Goal: Check status

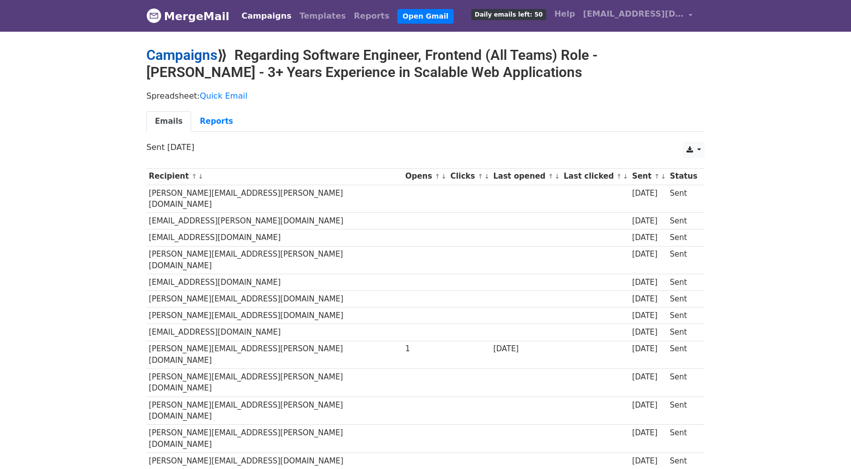
click at [182, 56] on link "Campaigns" at bounding box center [181, 55] width 71 height 17
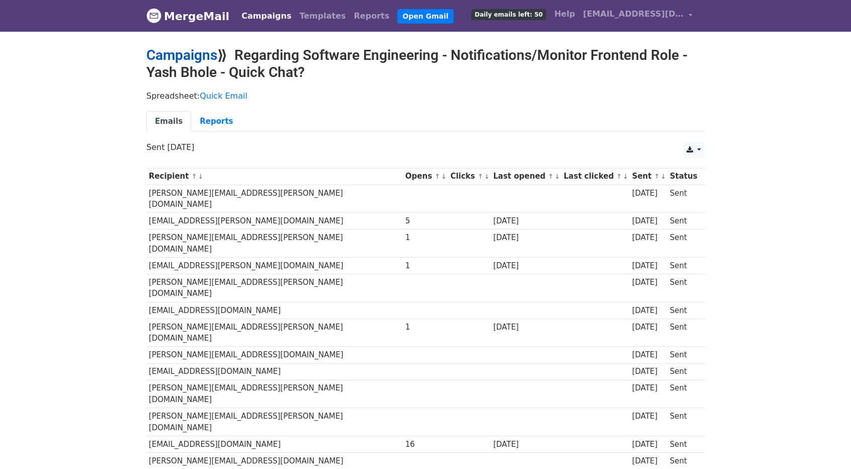
click at [189, 58] on link "Campaigns" at bounding box center [181, 55] width 71 height 17
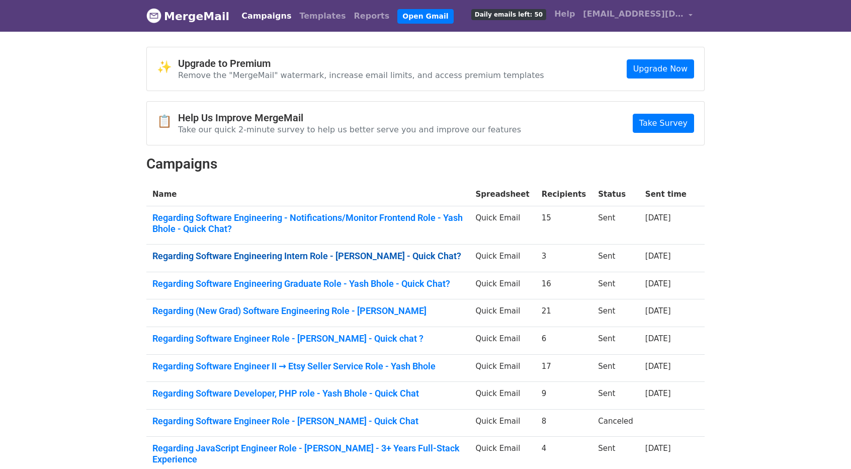
click at [231, 257] on link "Regarding Software Engineering Intern Role - Yash Bhole - Quick Chat?" at bounding box center [307, 256] width 311 height 11
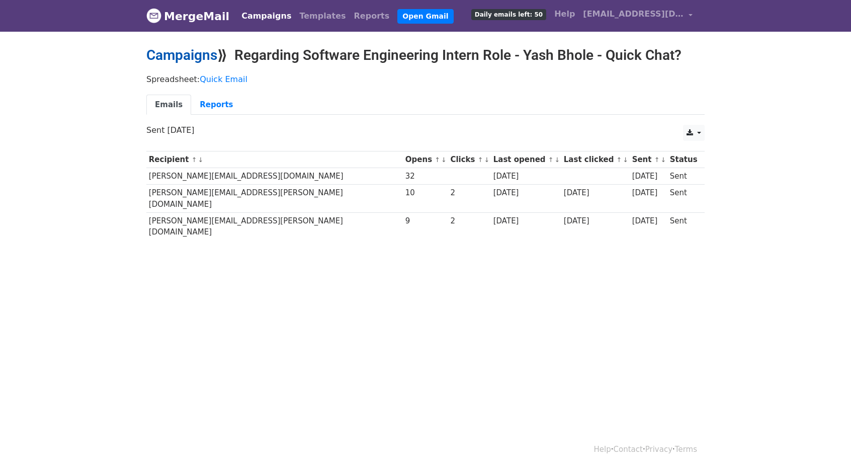
click at [152, 58] on link "Campaigns" at bounding box center [181, 55] width 71 height 17
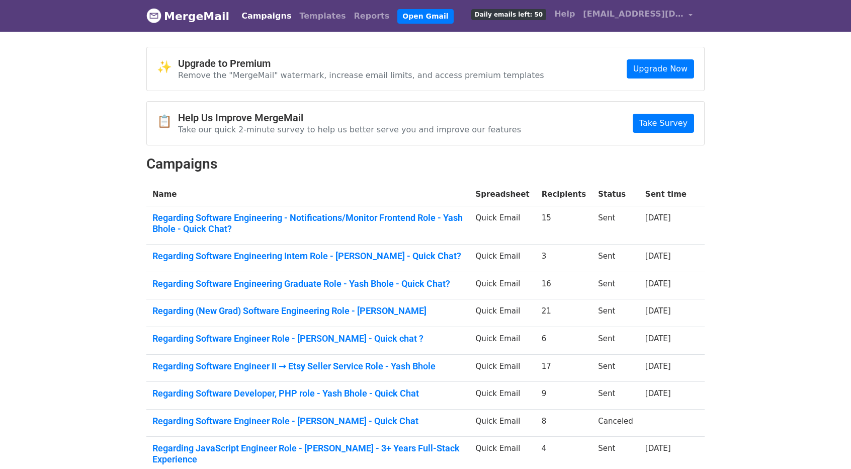
scroll to position [19, 0]
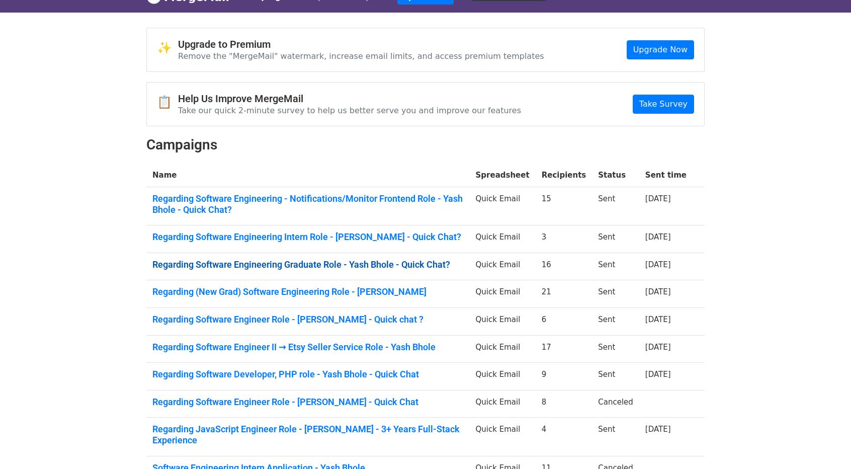
click at [252, 264] on link "Regarding Software Engineering Graduate Role - Yash Bhole - Quick Chat?" at bounding box center [307, 264] width 311 height 11
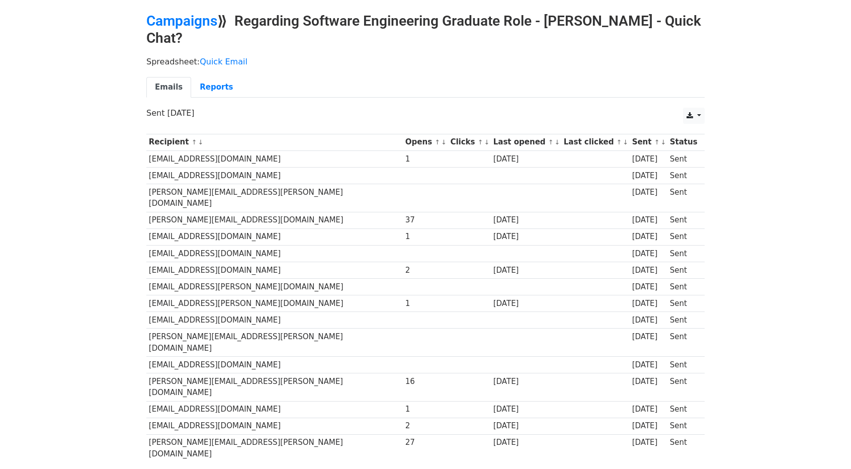
scroll to position [43, 0]
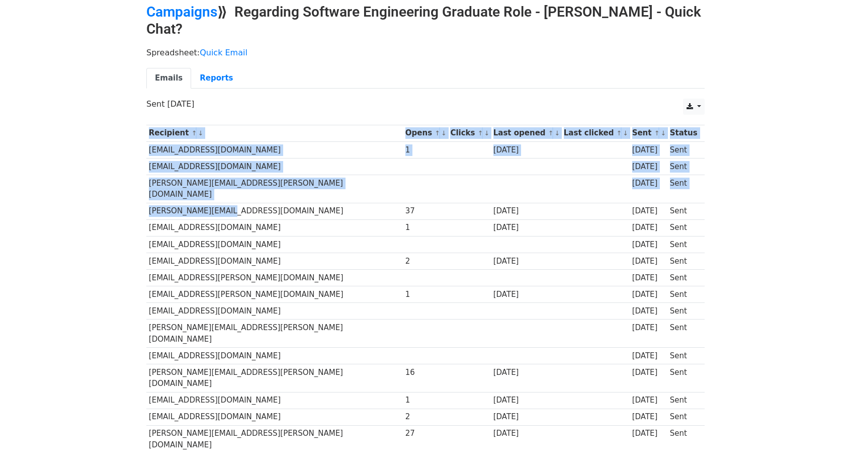
drag, startPoint x: 146, startPoint y: 193, endPoint x: 214, endPoint y: 200, distance: 68.7
click at [214, 200] on div "Recipient ↑ ↓ Opens ↑ ↓ Clicks ↑ ↓ Last opened ↑ ↓ Last clicked ↑ ↓ Sent ↑ ↓ St…" at bounding box center [426, 291] width 574 height 342
drag, startPoint x: 214, startPoint y: 200, endPoint x: 213, endPoint y: 189, distance: 10.6
click at [213, 189] on tbody "Recipient ↑ ↓ Opens ↑ ↓ Clicks ↑ ↓ Last opened ↑ ↓ Last clicked ↑ ↓ Sent ↑ ↓ St…" at bounding box center [425, 289] width 558 height 328
click at [246, 188] on td "rebecca.shank@hpe.com" at bounding box center [274, 189] width 257 height 28
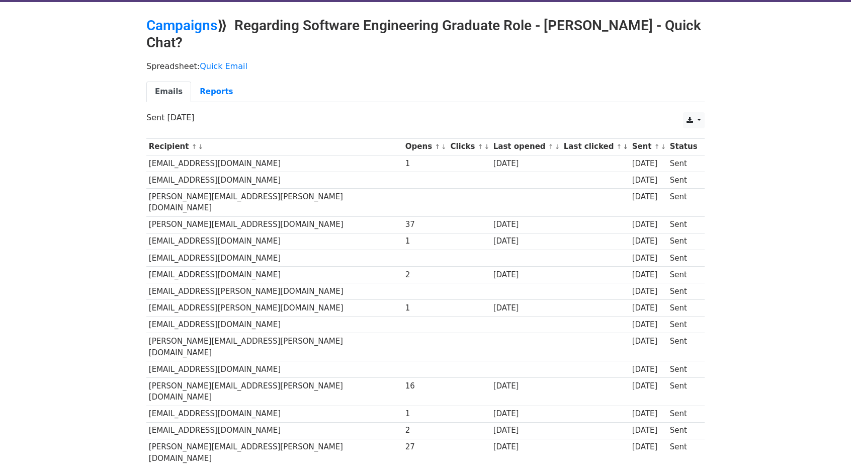
scroll to position [28, 0]
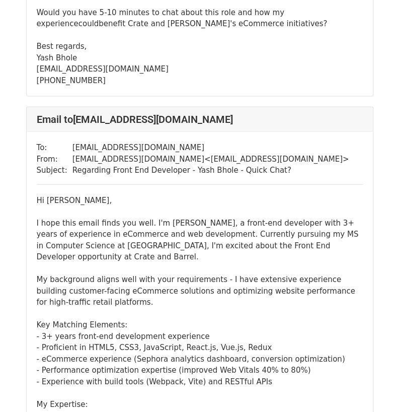
scroll to position [4328, 0]
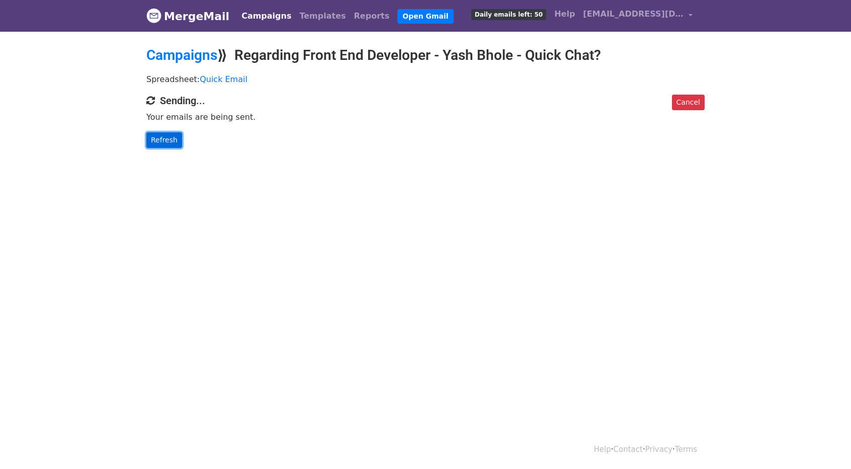
click at [169, 140] on link "Refresh" at bounding box center [164, 140] width 36 height 16
